Goal: Book appointment/travel/reservation

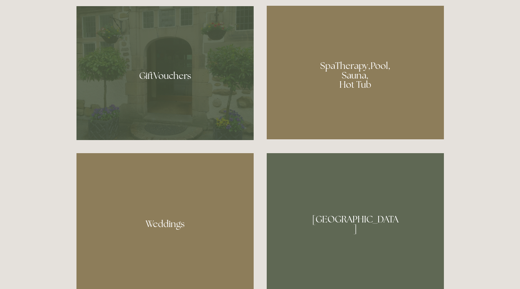
scroll to position [615, 0]
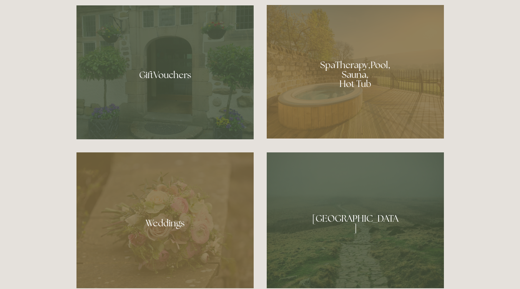
click at [364, 76] on div at bounding box center [355, 71] width 177 height 133
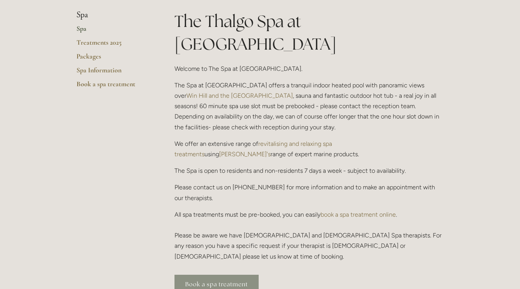
scroll to position [38, 0]
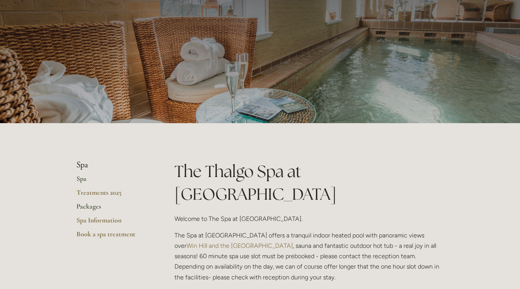
click at [96, 205] on link "Packages" at bounding box center [113, 209] width 73 height 14
